Goal: Information Seeking & Learning: Understand process/instructions

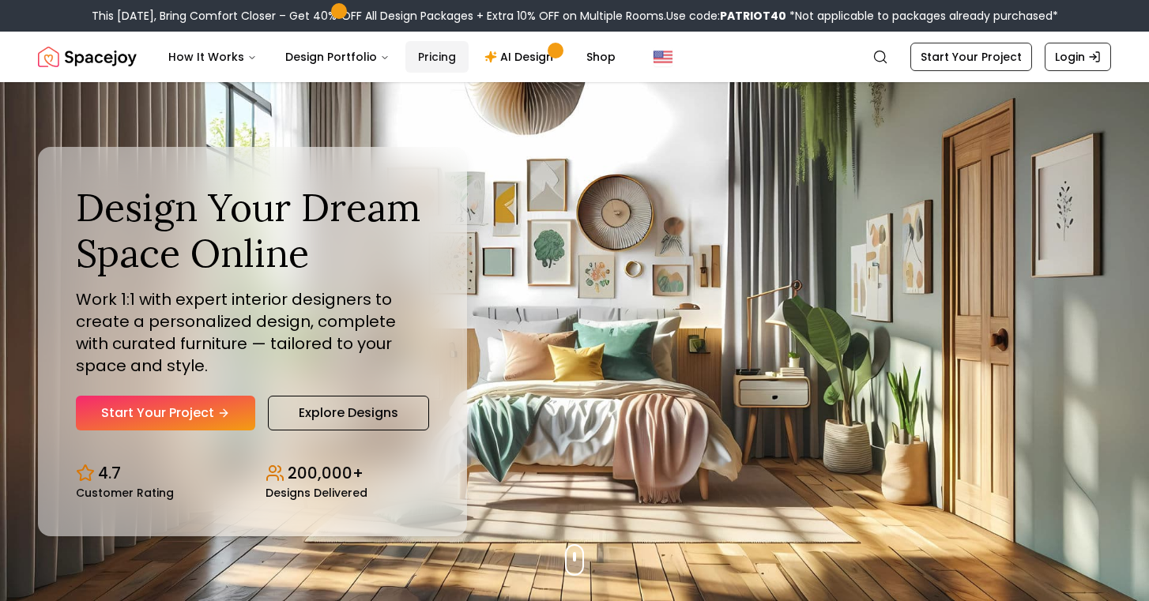
click at [436, 62] on link "Pricing" at bounding box center [436, 57] width 63 height 32
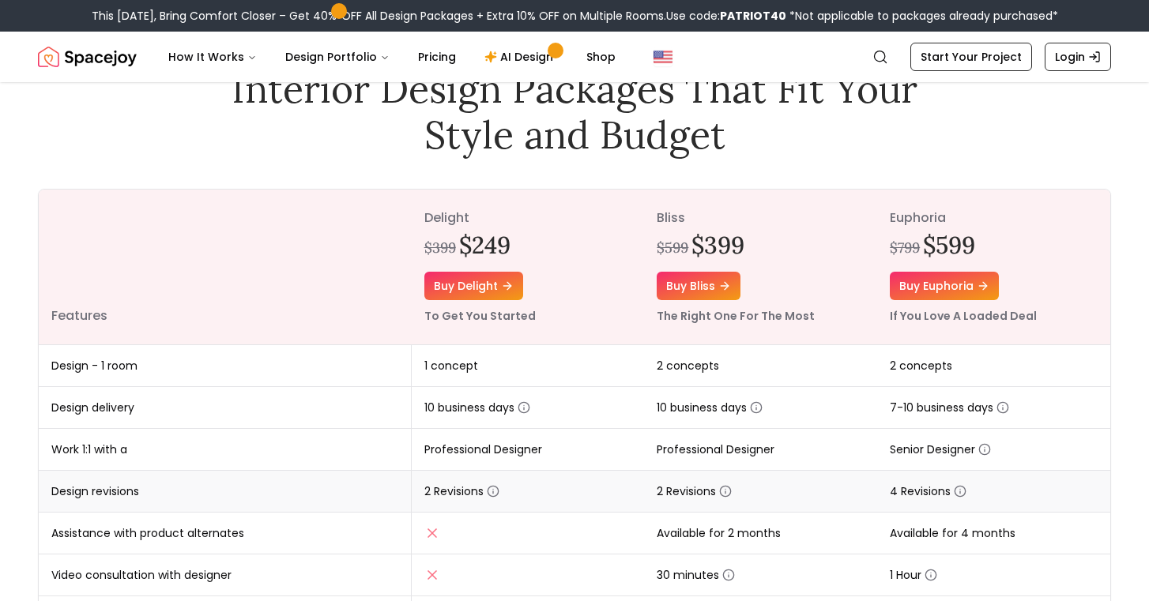
scroll to position [95, 0]
drag, startPoint x: 660, startPoint y: 246, endPoint x: 692, endPoint y: 239, distance: 33.0
click at [692, 239] on div "$599 $399" at bounding box center [761, 245] width 208 height 28
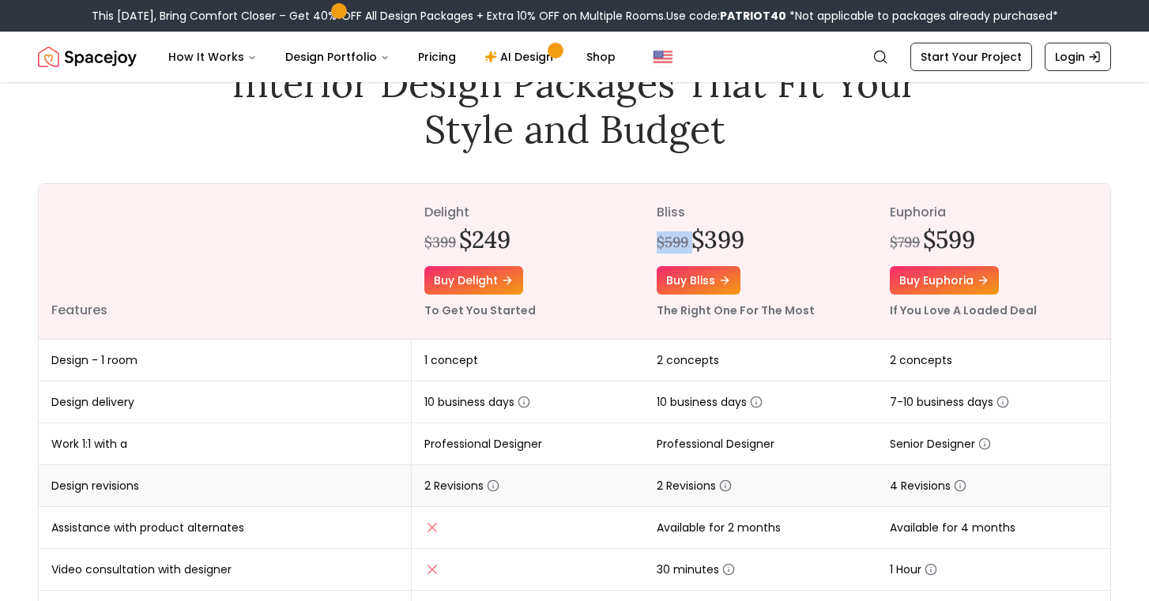
click at [726, 486] on icon "button" at bounding box center [725, 486] width 13 height 13
click at [726, 484] on icon "button" at bounding box center [725, 486] width 13 height 13
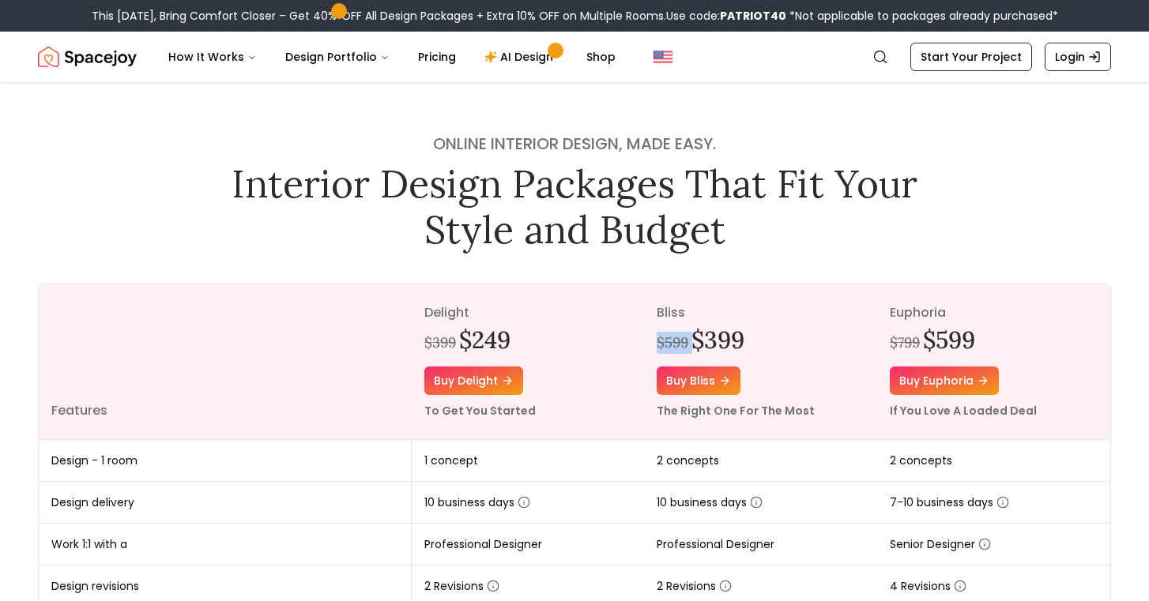
scroll to position [0, 0]
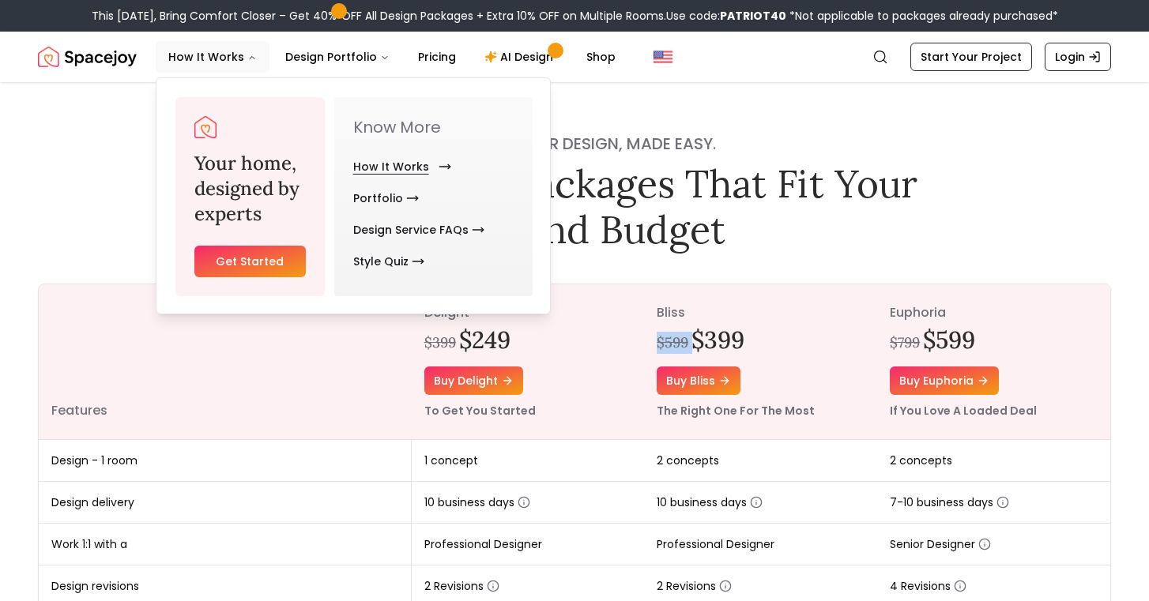
click at [382, 176] on link "How It Works" at bounding box center [399, 167] width 92 height 32
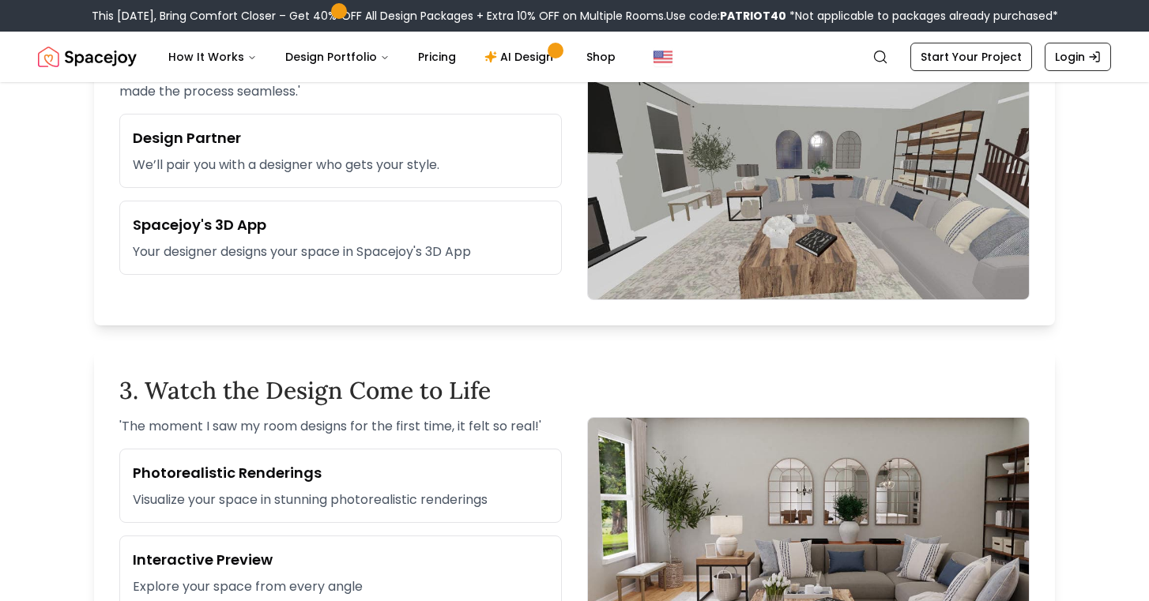
scroll to position [939, 0]
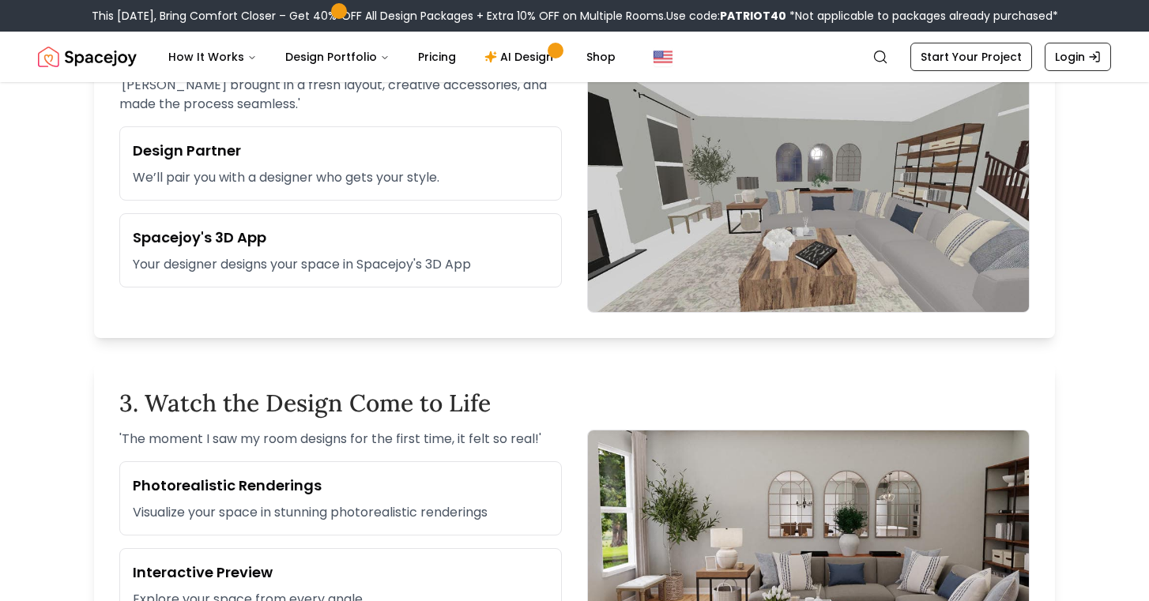
click at [662, 2] on div "This [DATE], Bring Comfort Closer – Get 40% OFF All Design Packages + Extra 10%…" at bounding box center [574, 16] width 1149 height 32
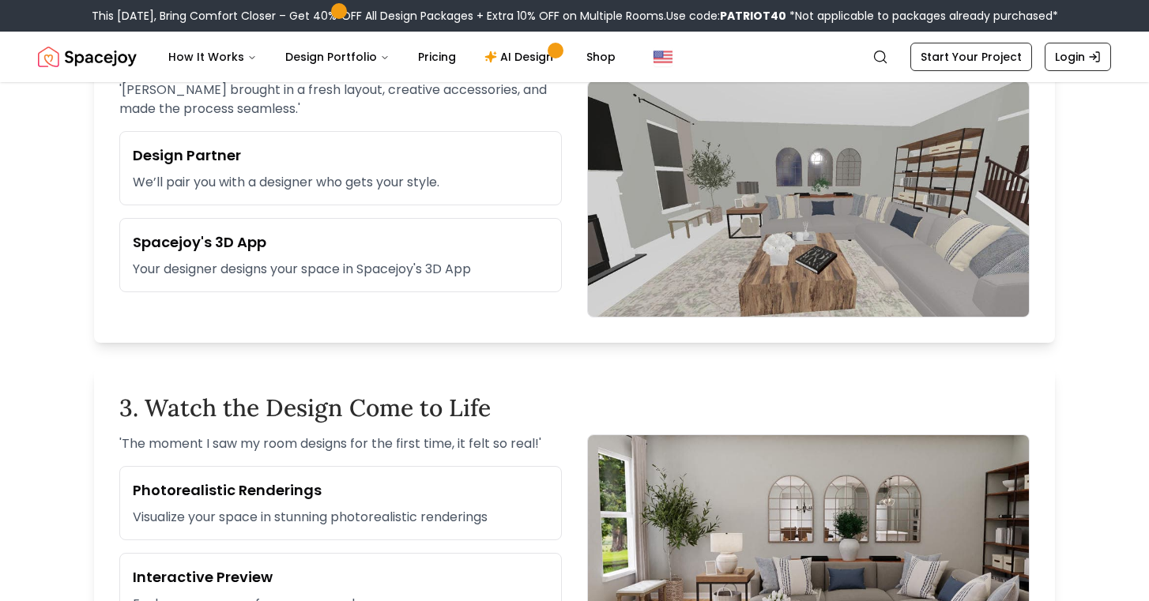
scroll to position [932, 0]
